Goal: Transaction & Acquisition: Purchase product/service

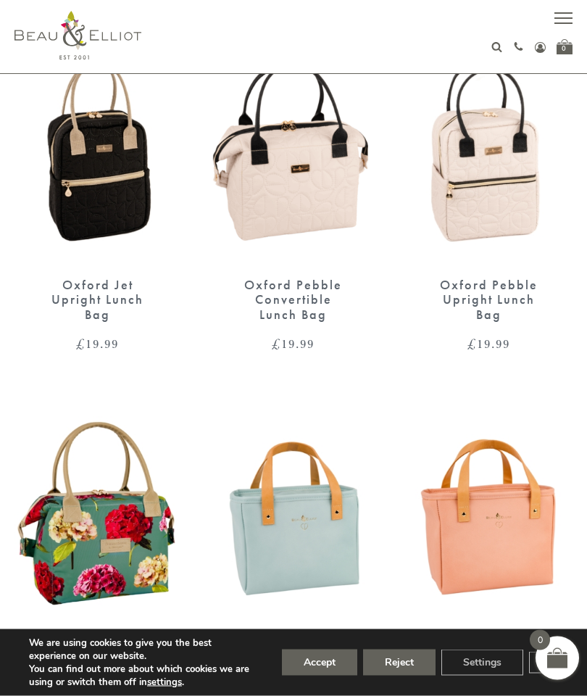
scroll to position [1301, 0]
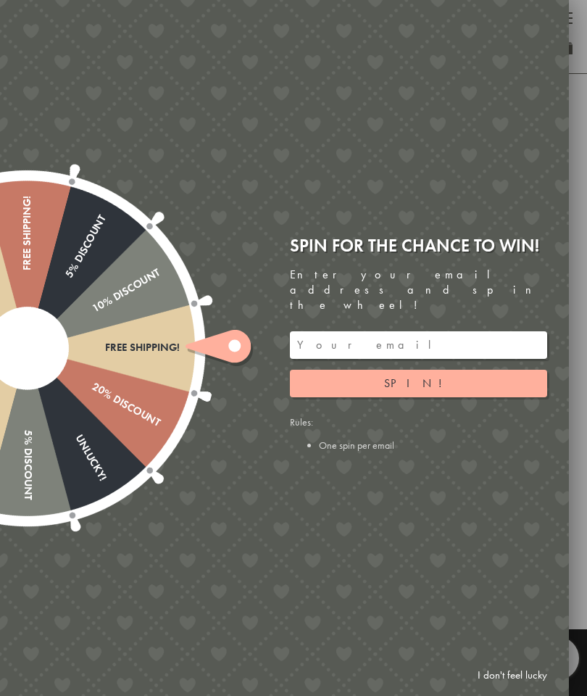
click at [334, 397] on button "Spin!" at bounding box center [418, 384] width 257 height 28
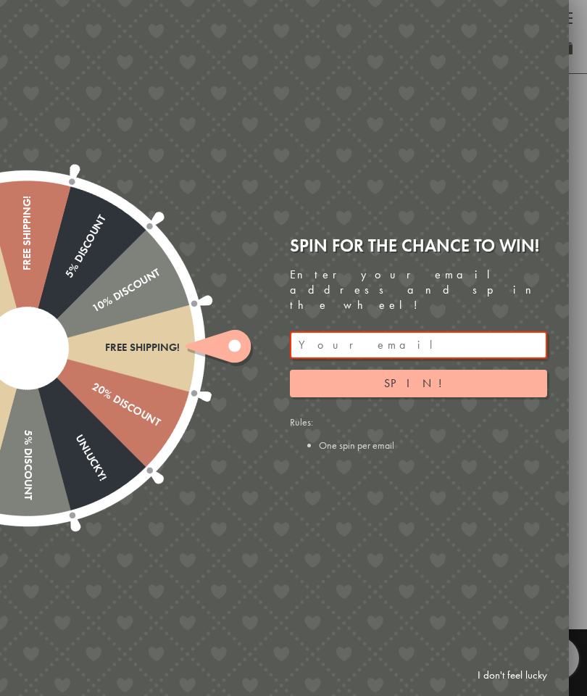
click at [314, 359] on input "email" at bounding box center [418, 345] width 257 height 28
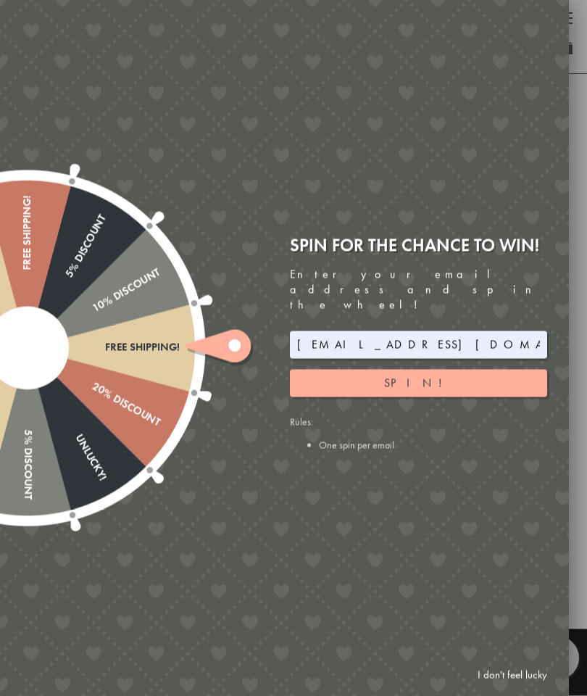
click at [352, 397] on button "Spin!" at bounding box center [418, 384] width 257 height 28
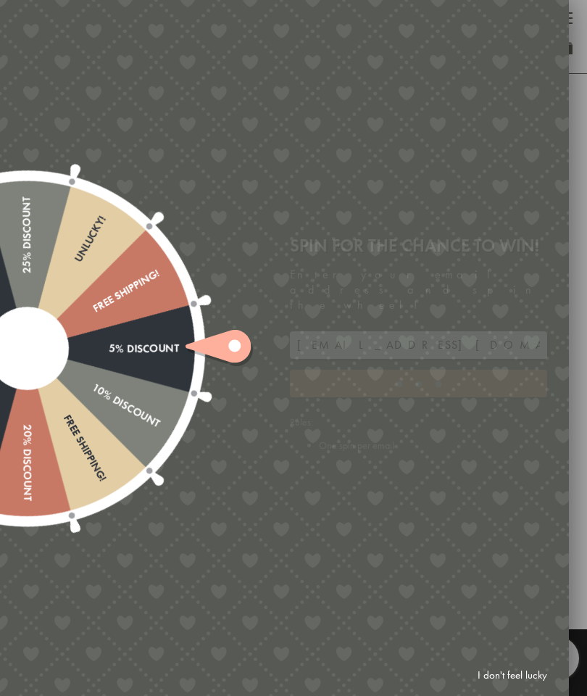
type input "GHM9BH6T"
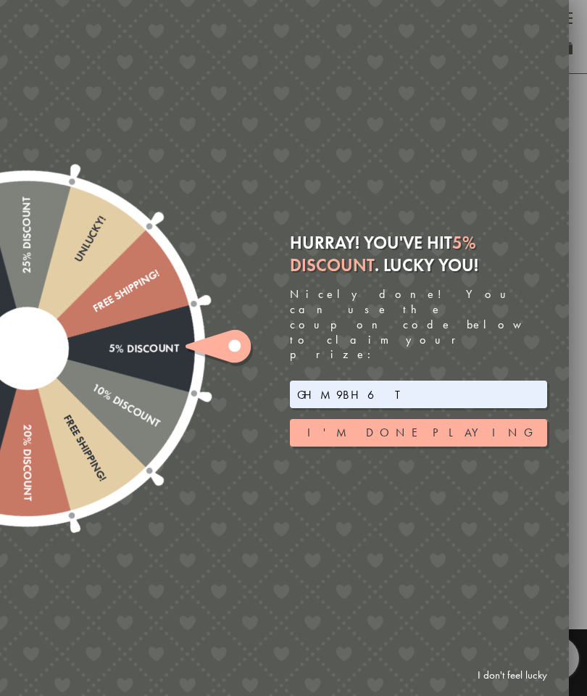
click at [516, 689] on link "I don't feel lucky" at bounding box center [513, 675] width 84 height 27
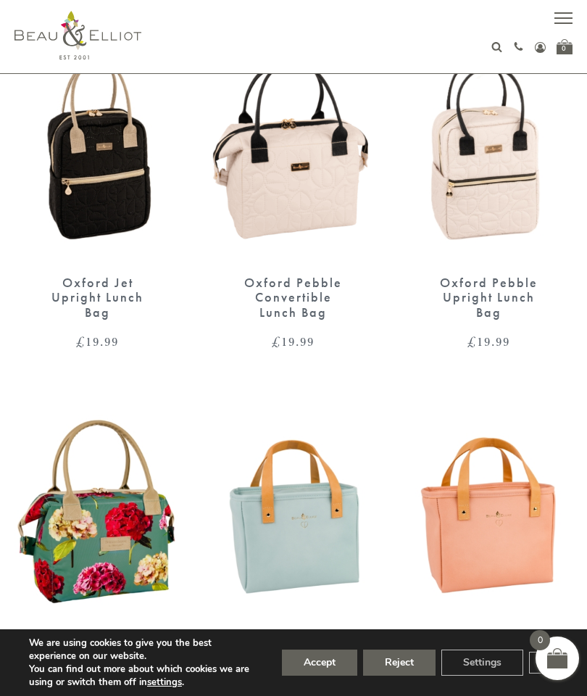
click at [253, 537] on img at bounding box center [293, 513] width 167 height 215
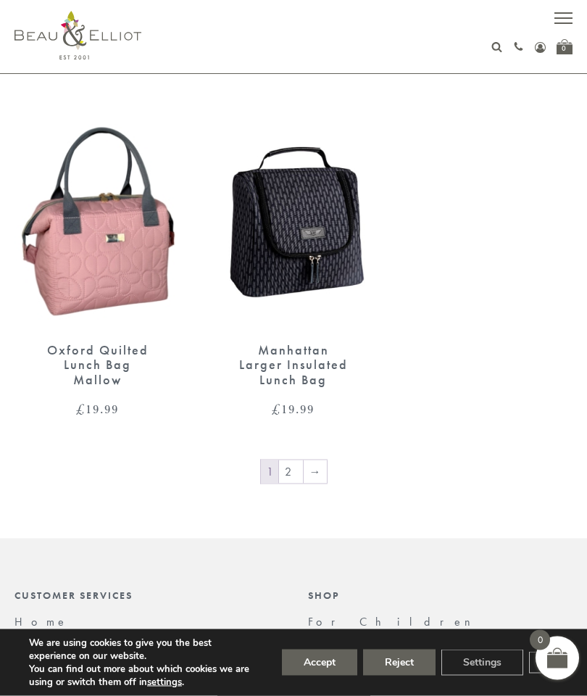
scroll to position [2501, 0]
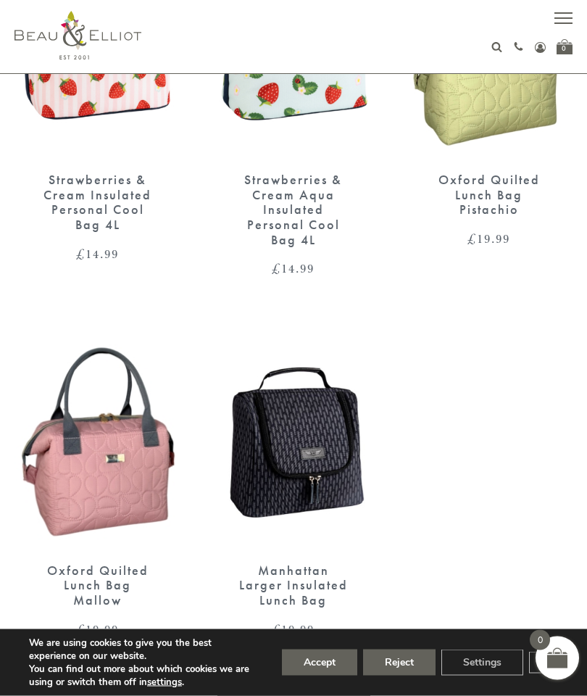
click at [263, 454] on img at bounding box center [293, 441] width 167 height 215
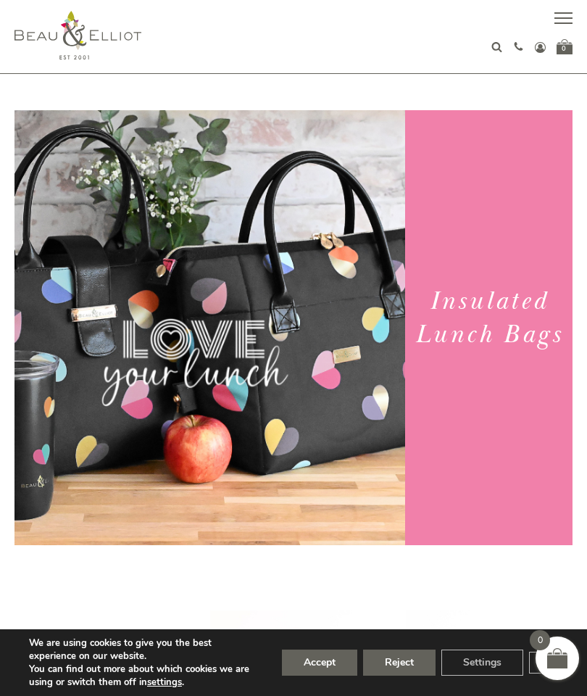
scroll to position [2501, 0]
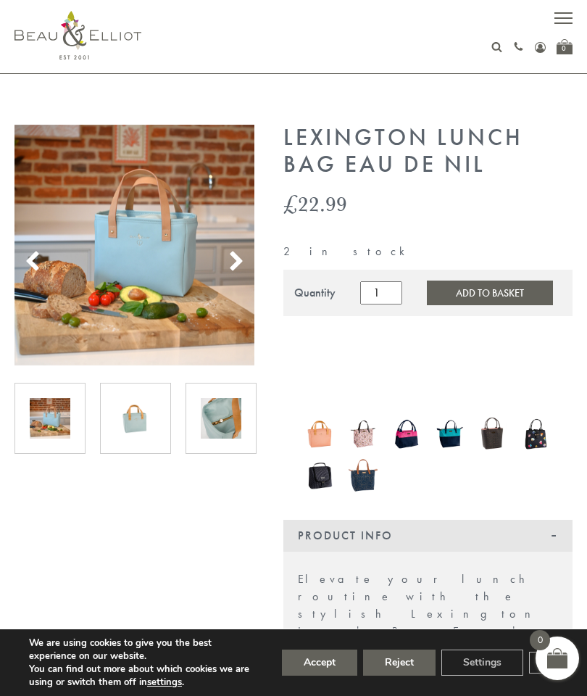
click at [125, 422] on img at bounding box center [135, 418] width 41 height 41
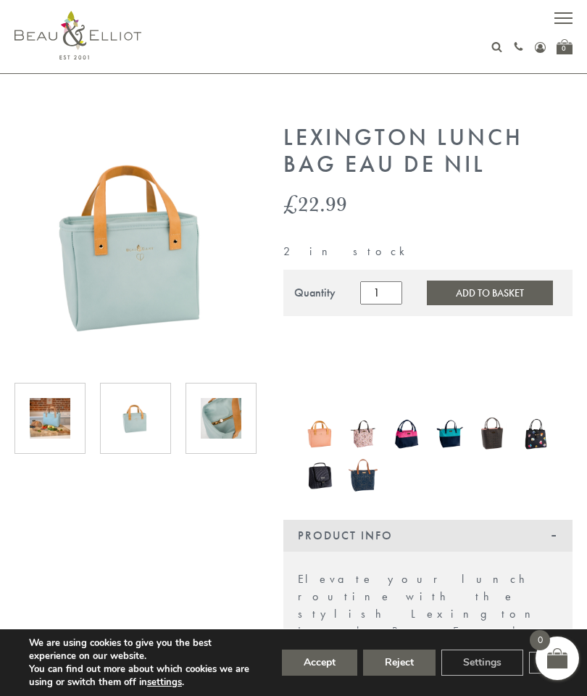
click at [199, 424] on div at bounding box center [221, 418] width 71 height 71
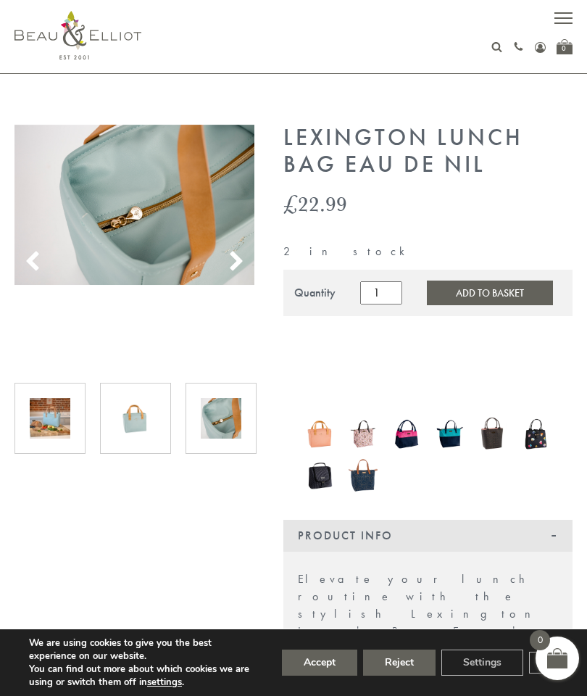
click at [241, 265] on icon at bounding box center [237, 262] width 22 height 22
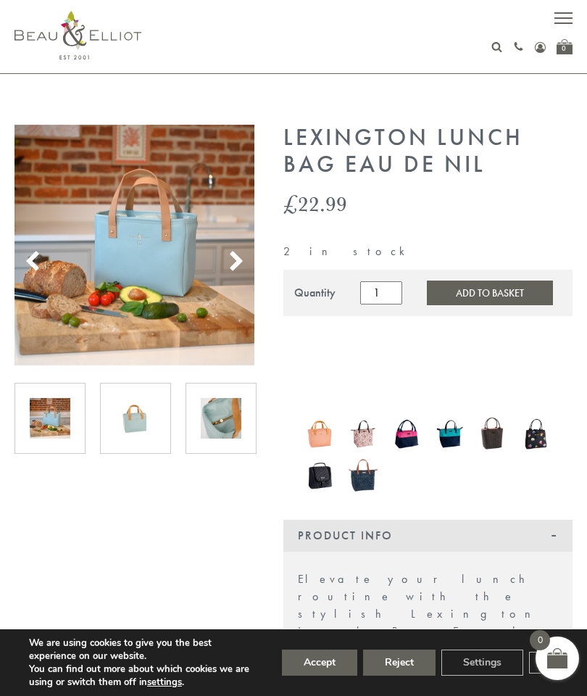
click at [241, 263] on icon at bounding box center [237, 262] width 22 height 22
